Goal: Find specific page/section: Find specific page/section

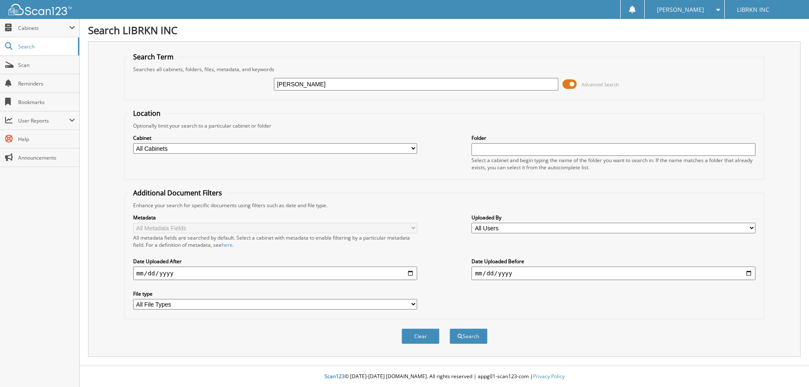
type input "[PERSON_NAME]"
click at [450, 329] on button "Search" at bounding box center [469, 337] width 38 height 16
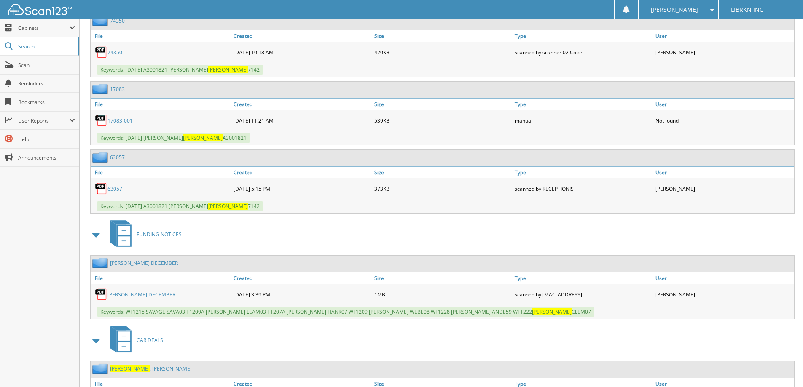
scroll to position [2439, 0]
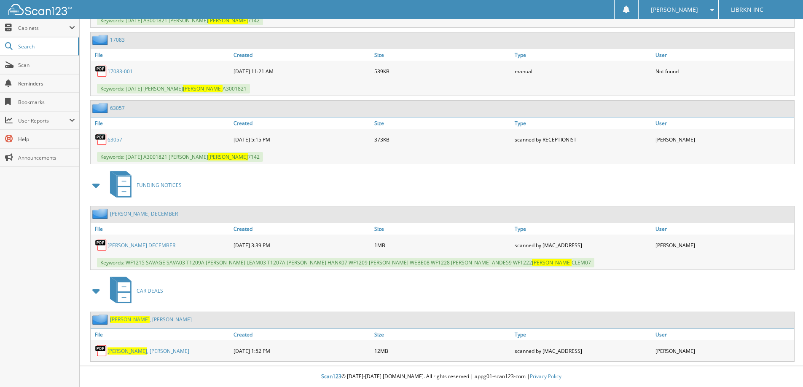
click at [143, 350] on link "CLEMENTE , BART R" at bounding box center [148, 351] width 82 height 7
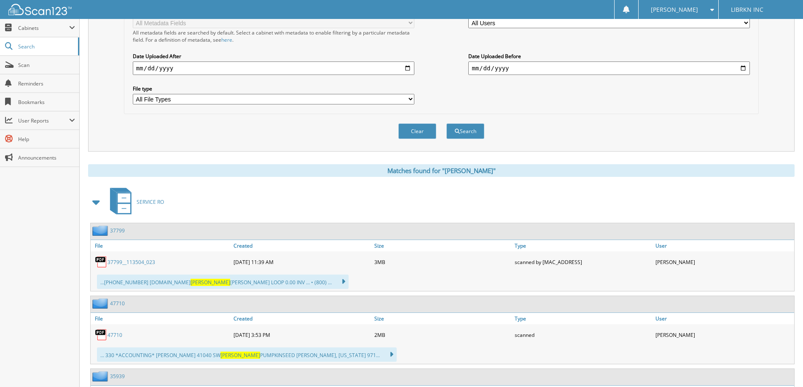
scroll to position [0, 0]
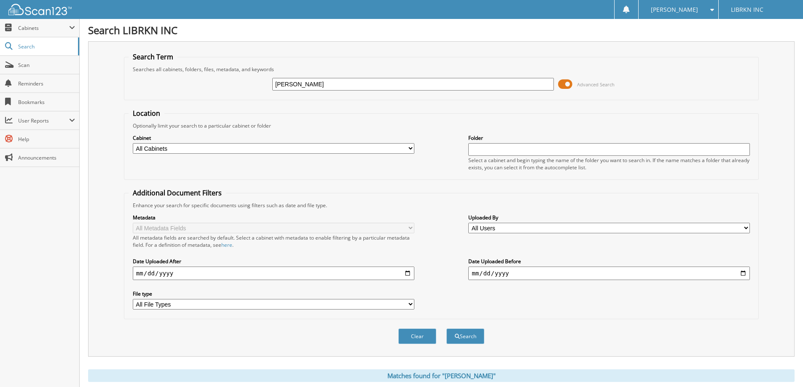
drag, startPoint x: 321, startPoint y: 89, endPoint x: 227, endPoint y: 67, distance: 96.4
click at [227, 67] on fieldset "Search Term Searches all cabinets, folders, files, metadata, and keywords cleme…" at bounding box center [441, 76] width 635 height 48
type input "mx987227"
click at [446, 329] on button "Search" at bounding box center [465, 337] width 38 height 16
drag, startPoint x: 314, startPoint y: 85, endPoint x: 245, endPoint y: 88, distance: 69.2
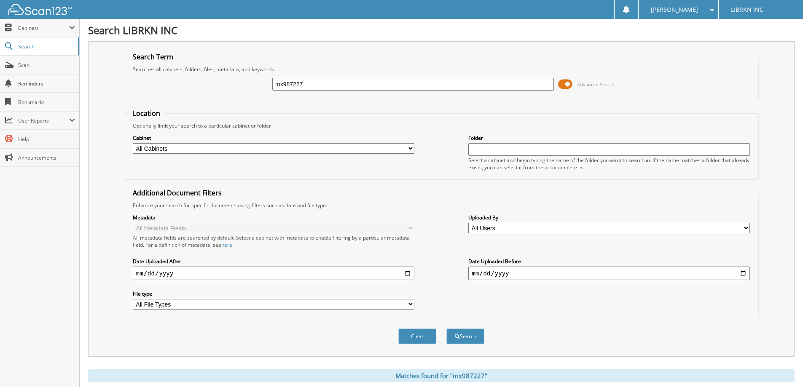
click at [245, 88] on div "mx987227 Advanced Search" at bounding box center [441, 84] width 625 height 23
type input "[PERSON_NAME]"
click at [446, 329] on button "Search" at bounding box center [465, 337] width 38 height 16
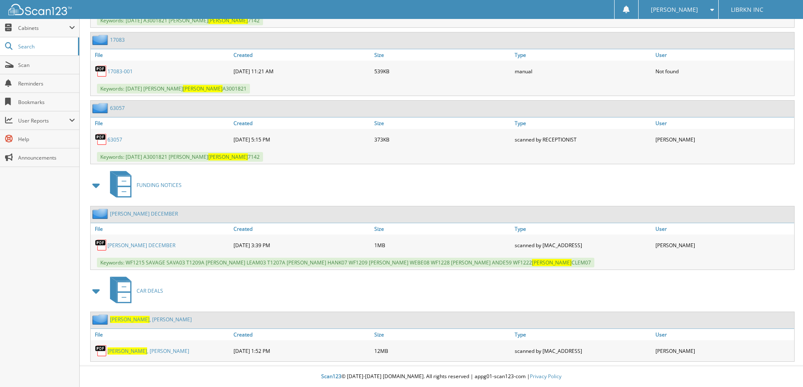
scroll to position [2439, 0]
click at [145, 351] on link "[PERSON_NAME]" at bounding box center [148, 351] width 82 height 7
